Goal: Task Accomplishment & Management: Manage account settings

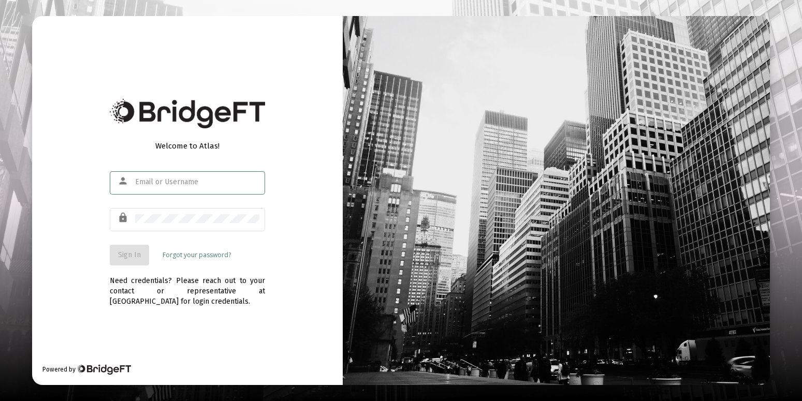
drag, startPoint x: 166, startPoint y: 175, endPoint x: 179, endPoint y: 183, distance: 14.6
click at [166, 179] on div at bounding box center [197, 181] width 124 height 25
click at [182, 179] on input "text" at bounding box center [197, 182] width 124 height 8
type input "[EMAIL_ADDRESS][DOMAIN_NAME]"
click at [150, 216] on div at bounding box center [197, 218] width 124 height 25
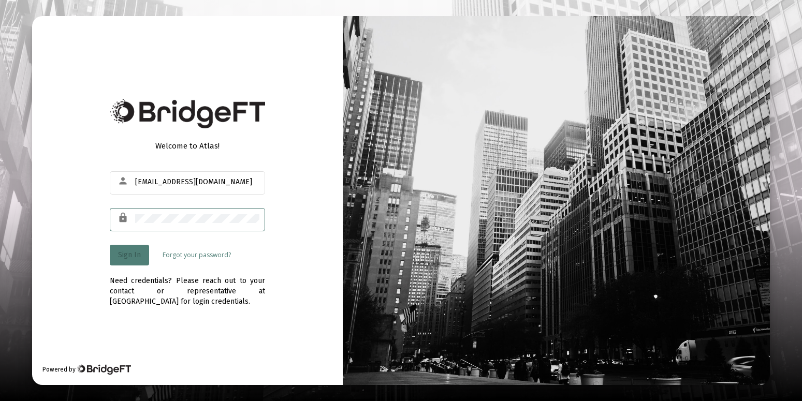
drag, startPoint x: 134, startPoint y: 254, endPoint x: 314, endPoint y: 71, distance: 255.8
click at [135, 253] on span "Sign In" at bounding box center [129, 255] width 23 height 9
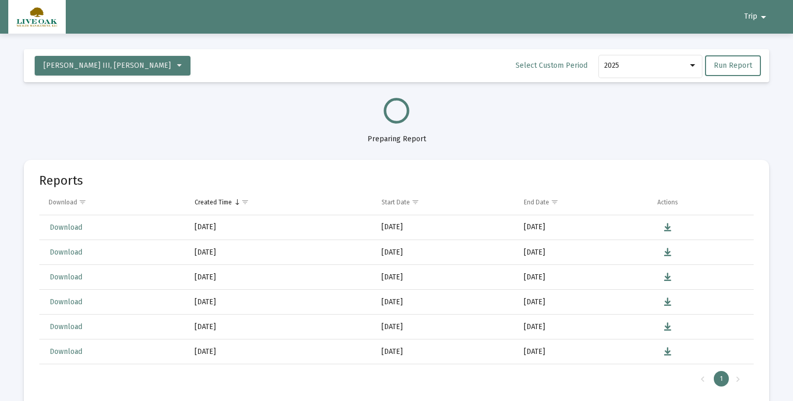
select select "View all"
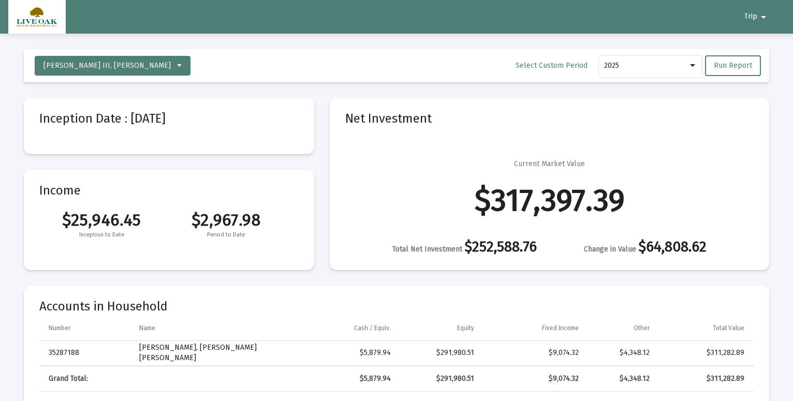
click at [764, 12] on mat-icon "arrow_drop_down" at bounding box center [763, 17] width 12 height 21
click at [755, 43] on button "Logout" at bounding box center [761, 44] width 58 height 25
